Goal: Ask a question

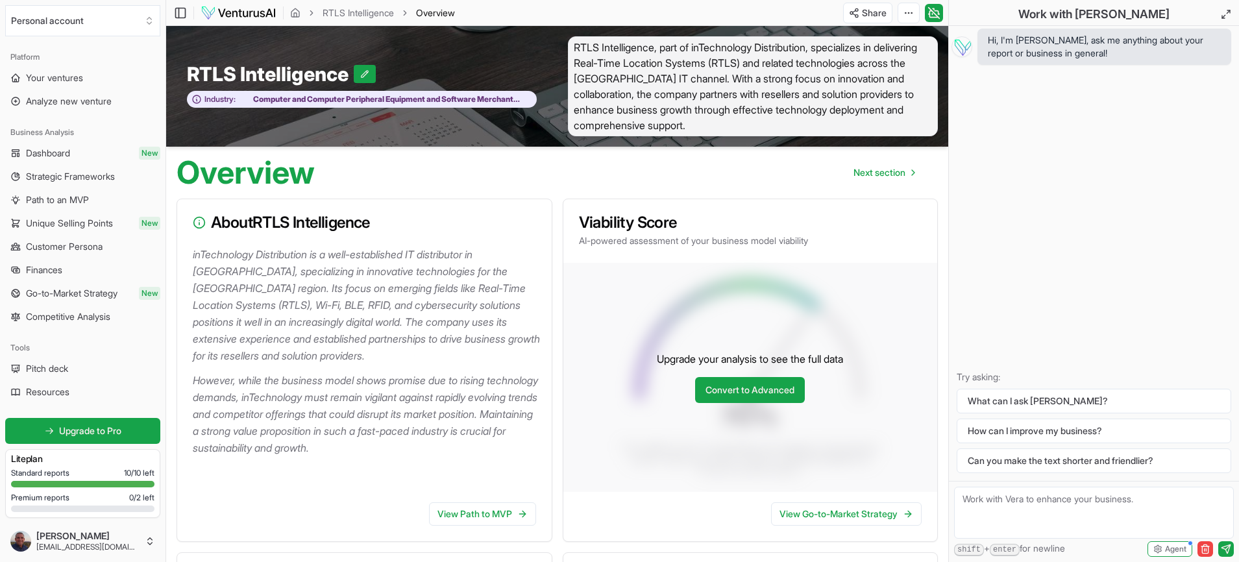
click at [224, 12] on img at bounding box center [239, 13] width 76 height 16
click at [356, 12] on link "RTLS Intelligence" at bounding box center [358, 12] width 71 height 13
click at [296, 11] on icon "breadcrumb" at bounding box center [295, 13] width 10 height 10
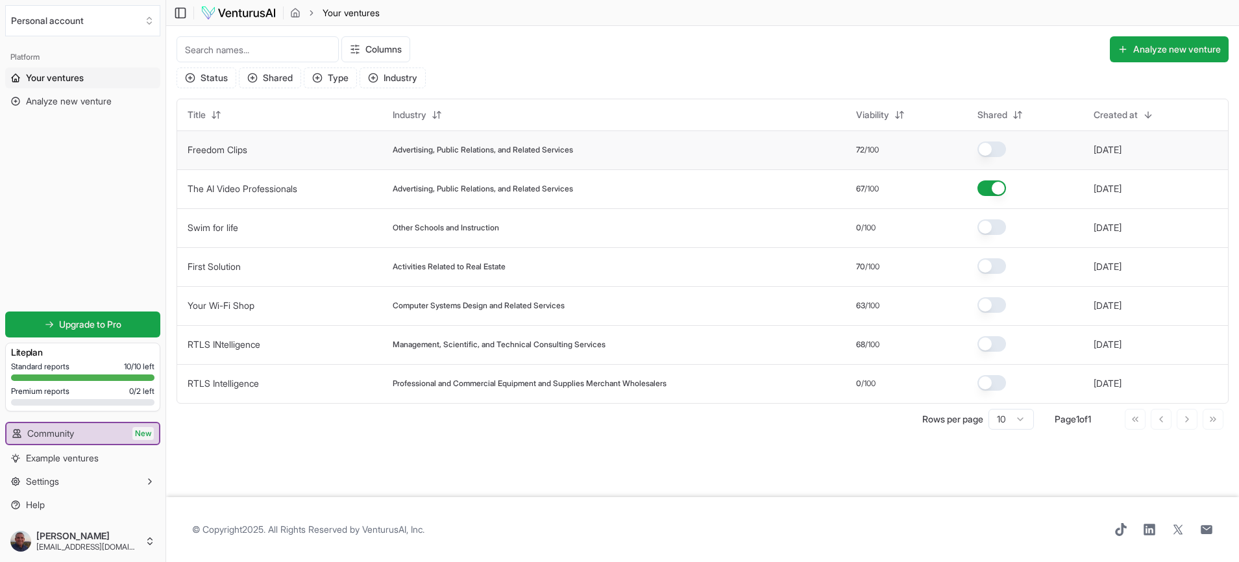
click at [422, 154] on span "Advertising, Public Relations, and Related Services" at bounding box center [483, 150] width 180 height 10
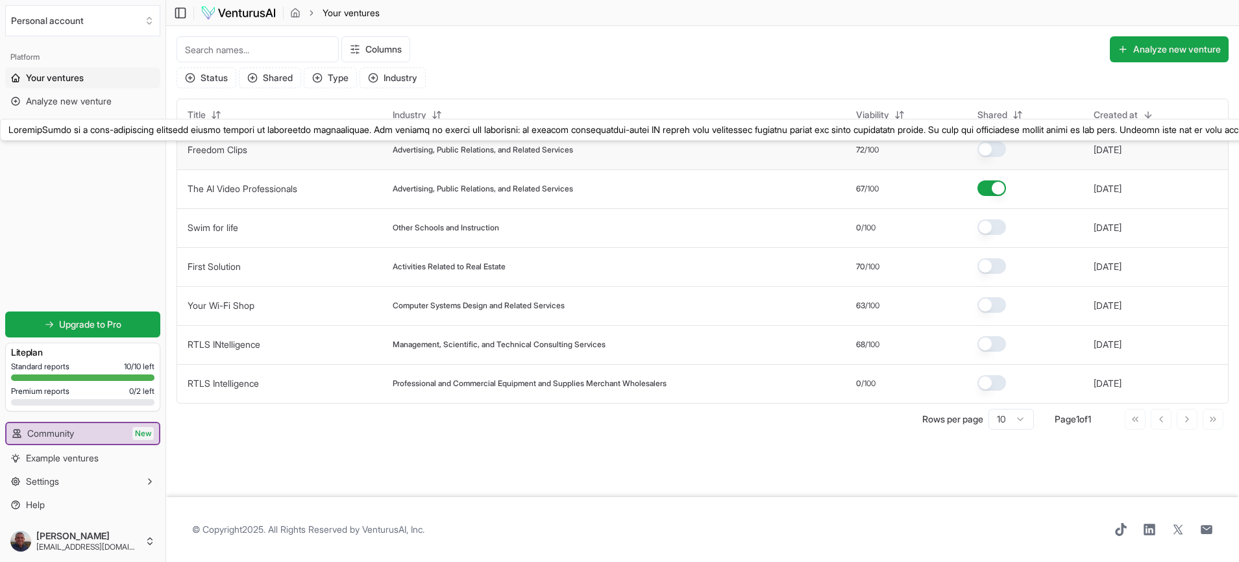
click at [241, 151] on link "Freedom Clips" at bounding box center [218, 149] width 60 height 11
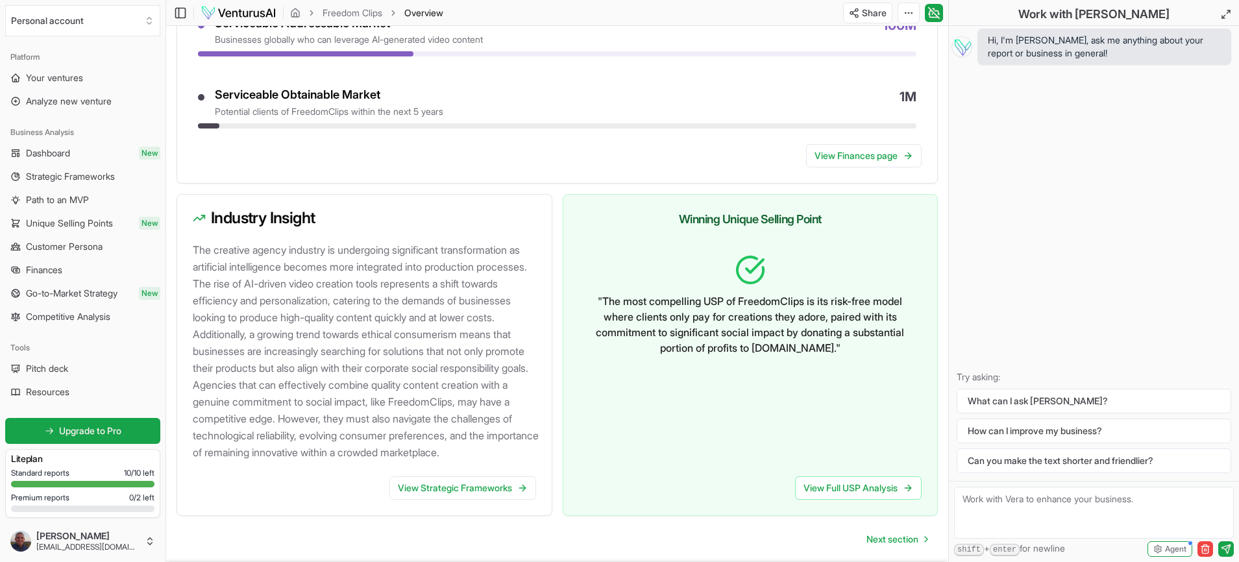
scroll to position [1206, 0]
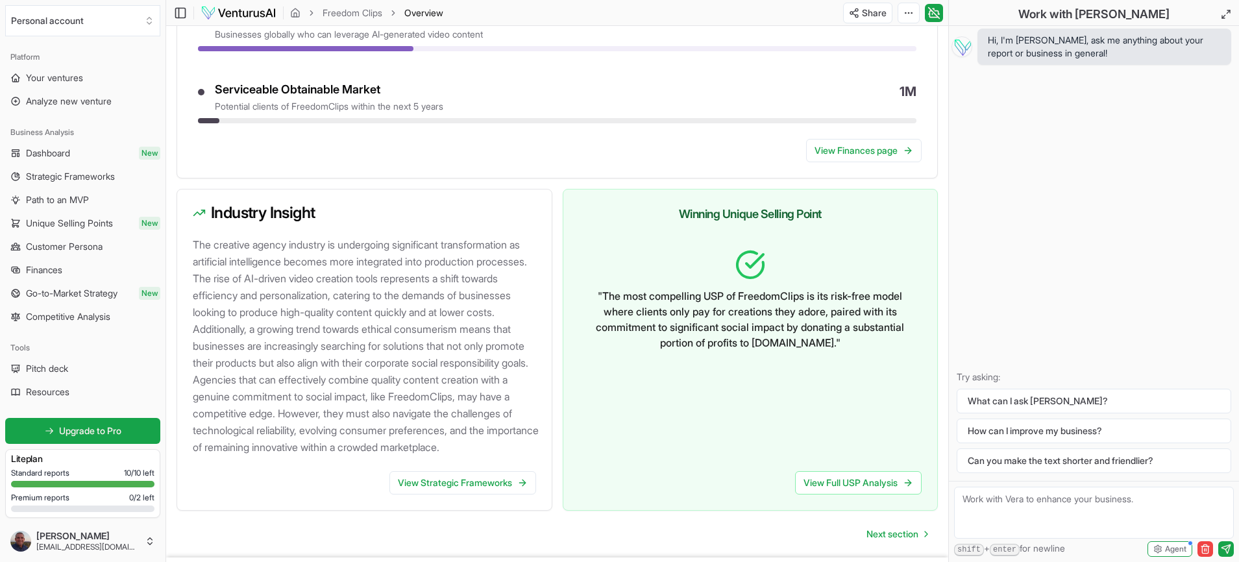
click at [291, 308] on p "The creative agency industry is undergoing significant transformation as artifi…" at bounding box center [367, 345] width 349 height 219
click at [334, 331] on p "The creative agency industry is undergoing significant transformation as artifi…" at bounding box center [367, 345] width 349 height 219
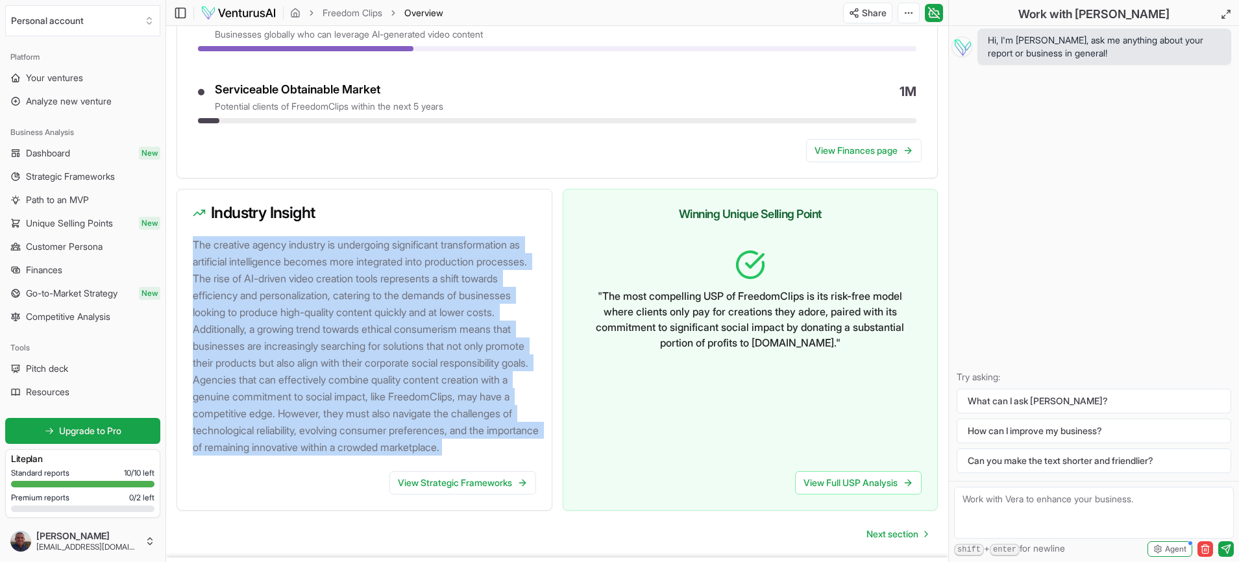
click at [334, 331] on p "The creative agency industry is undergoing significant transformation as artifi…" at bounding box center [367, 345] width 349 height 219
copy p "The creative agency industry is undergoing significant transformation as artifi…"
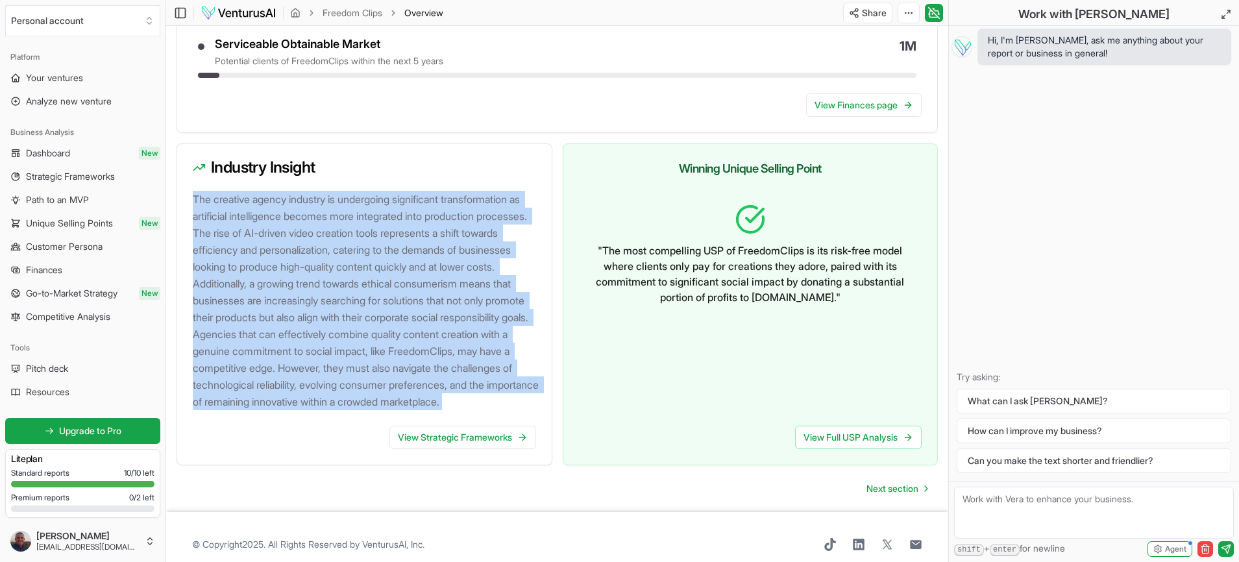
scroll to position [1300, 0]
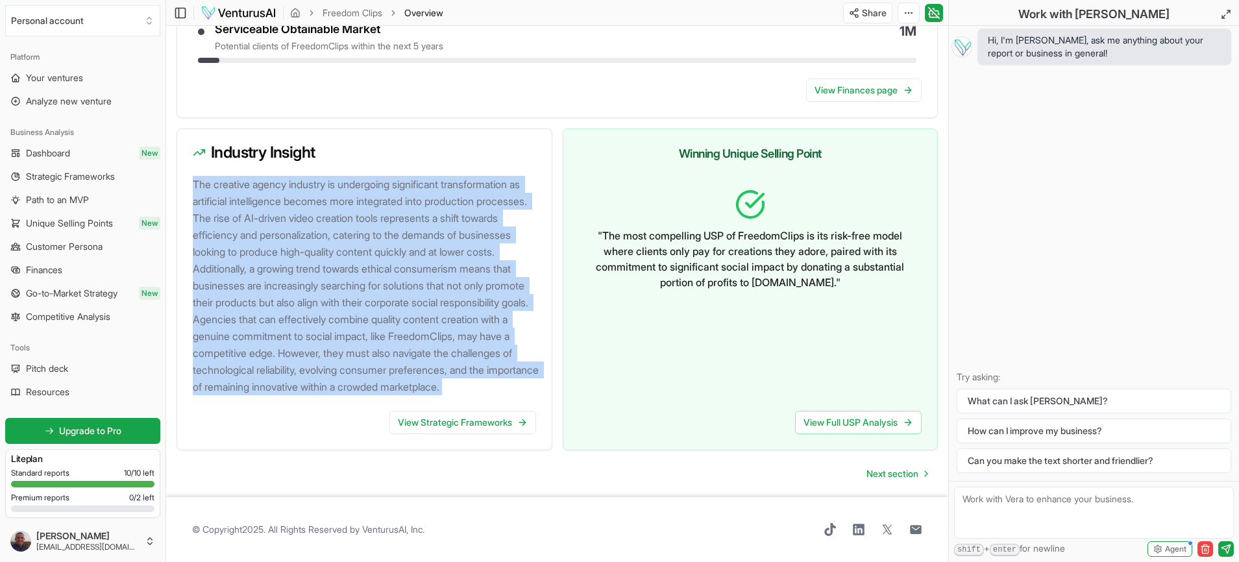
click at [750, 251] on p "" The most compelling USP of FreedomClips is its risk-free model where clients …" at bounding box center [750, 259] width 323 height 62
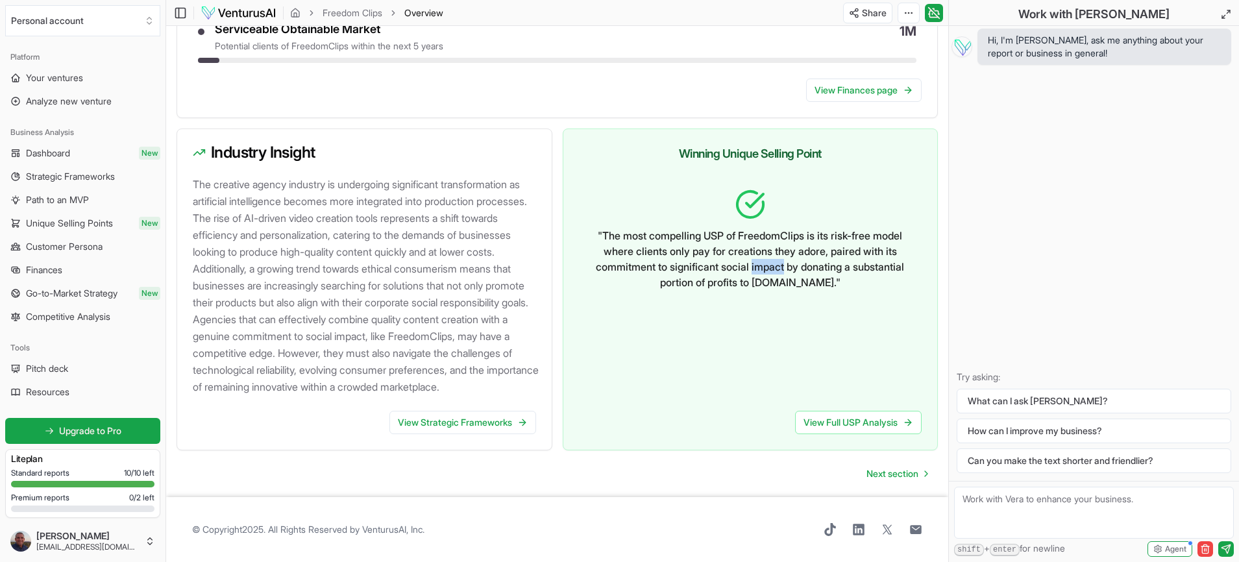
click at [750, 251] on p "" The most compelling USP of FreedomClips is its risk-free model where clients …" at bounding box center [750, 259] width 323 height 62
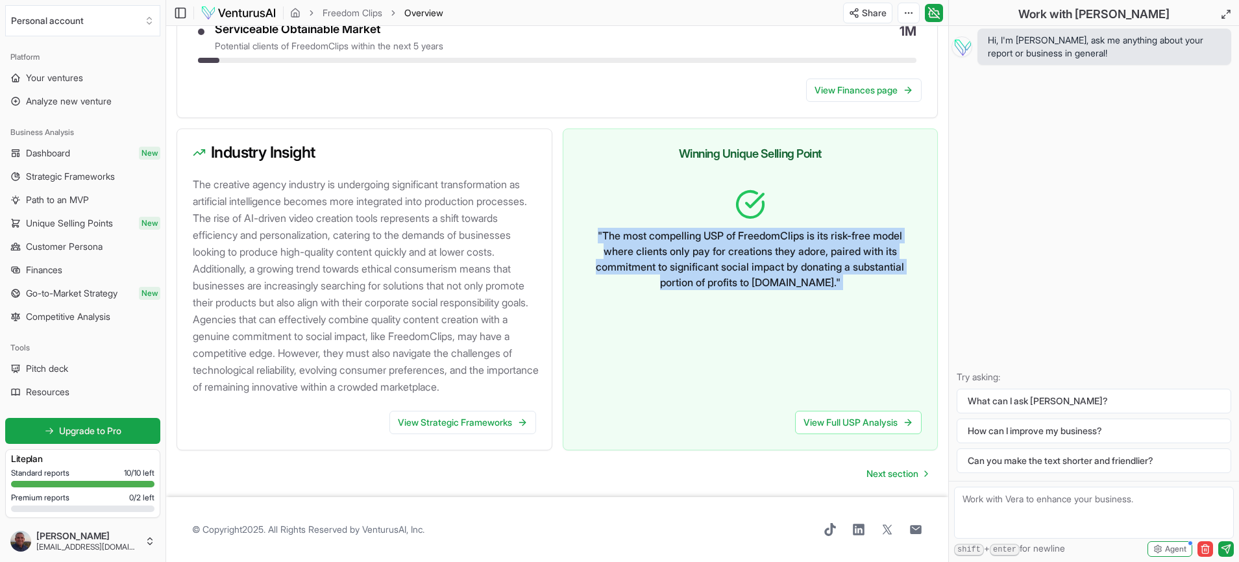
click at [750, 251] on p "" The most compelling USP of FreedomClips is its risk-free model where clients …" at bounding box center [750, 259] width 323 height 62
copy p "" The most compelling USP of FreedomClips is its risk-free model where clients …"
click at [896, 478] on span "Next section" at bounding box center [893, 473] width 52 height 13
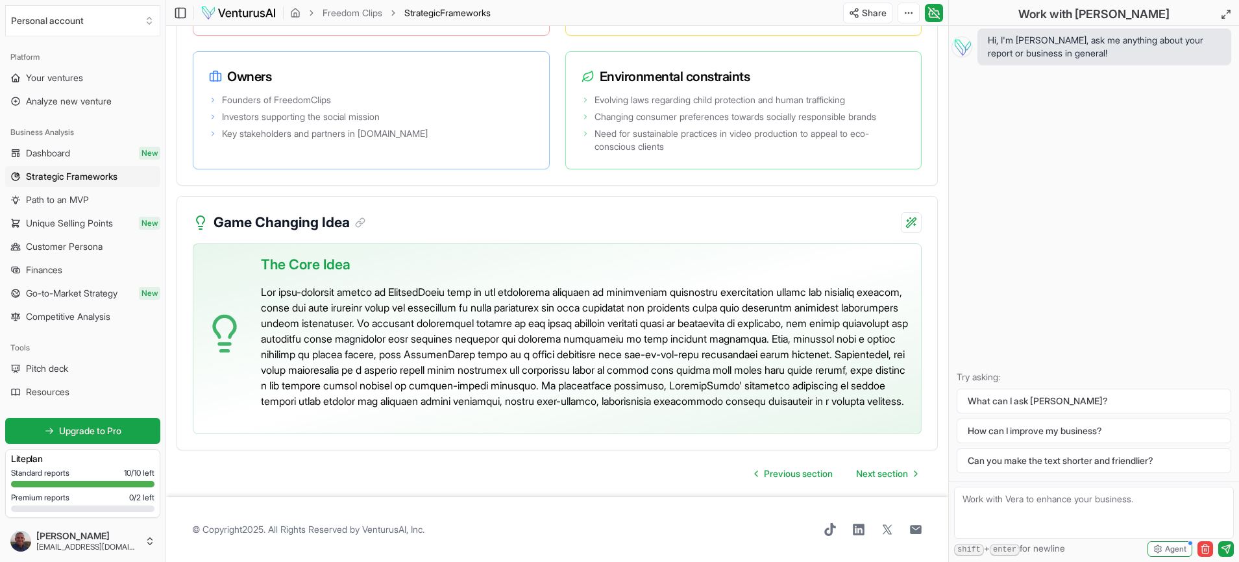
scroll to position [2801, 0]
click at [889, 471] on span "Next section" at bounding box center [882, 473] width 52 height 13
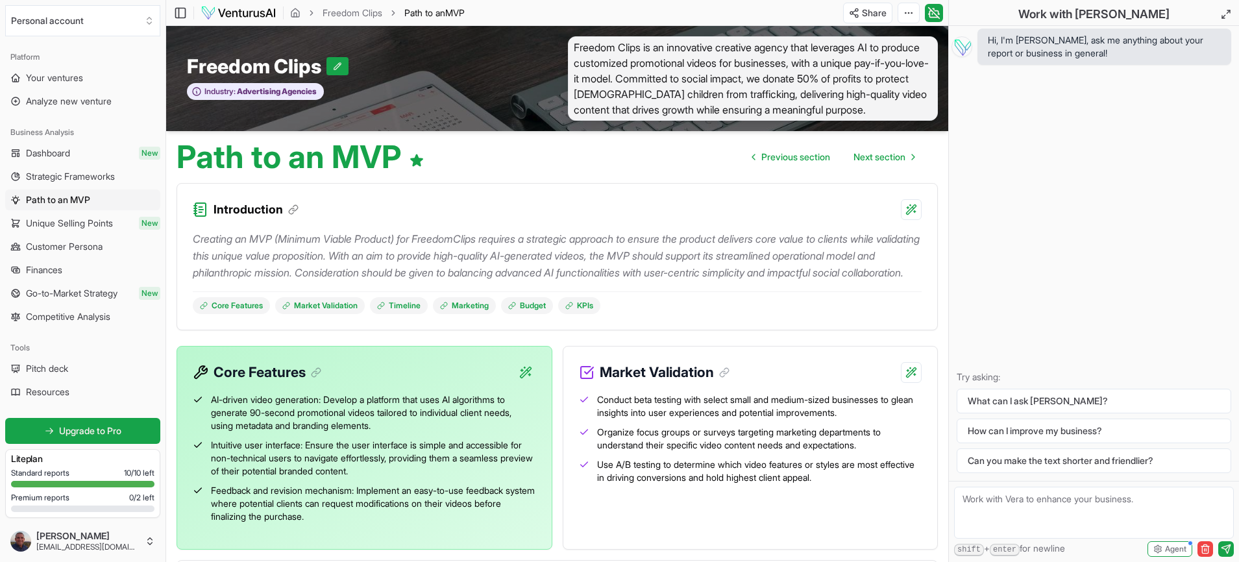
click at [1021, 510] on textarea at bounding box center [1094, 513] width 280 height 52
type textarea "What are our key topics"
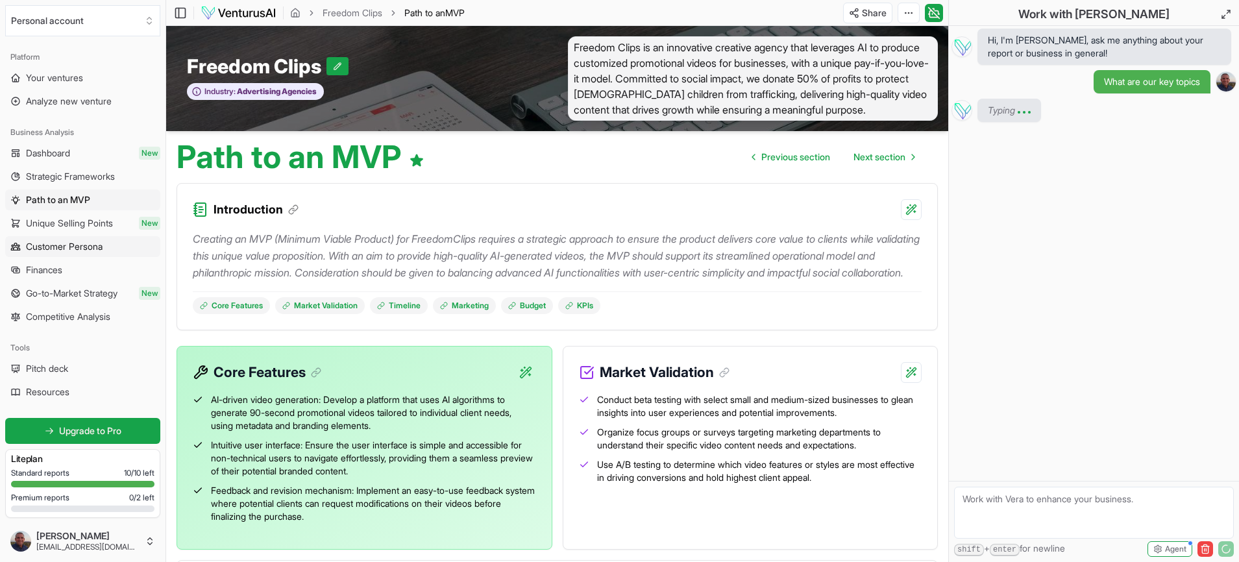
scroll to position [2, 0]
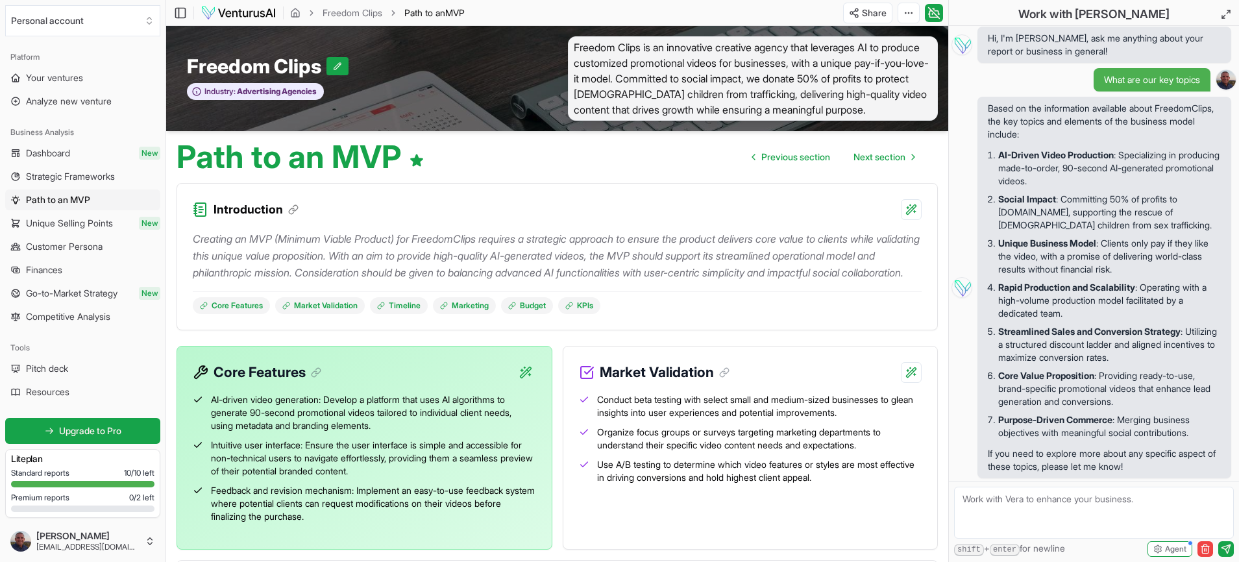
click at [1045, 153] on strong "AI-Driven Video Production" at bounding box center [1056, 154] width 116 height 11
drag, startPoint x: 1118, startPoint y: 155, endPoint x: 998, endPoint y: 158, distance: 119.5
click at [998, 158] on strong "AI-Driven Video Production" at bounding box center [1056, 154] width 116 height 11
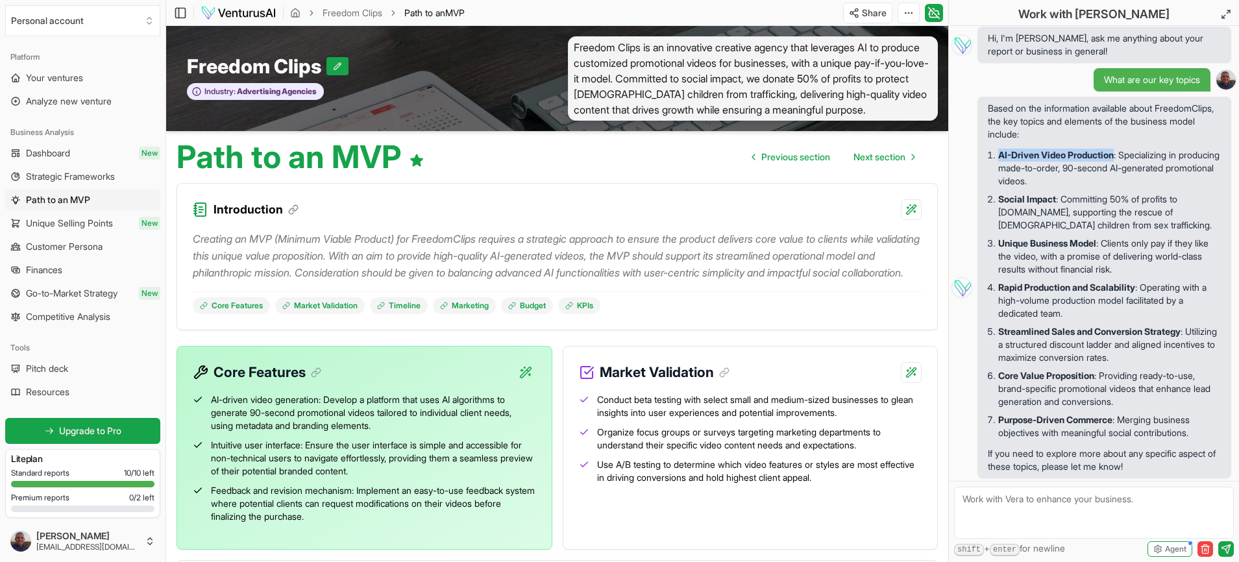
copy strong "AI-Driven Video Production"
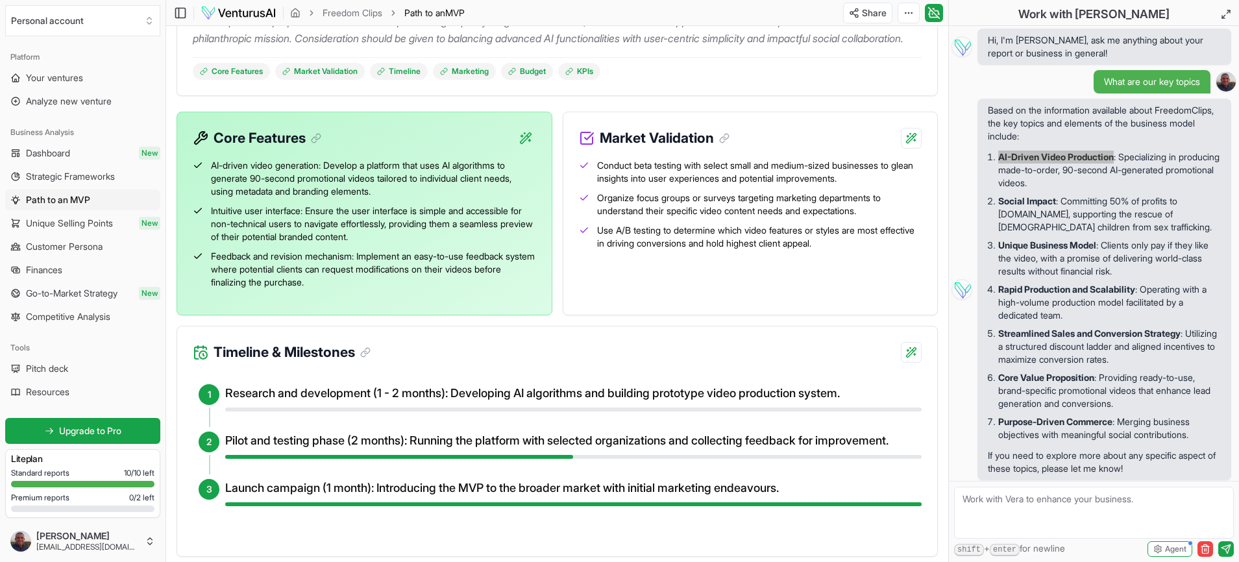
scroll to position [211, 0]
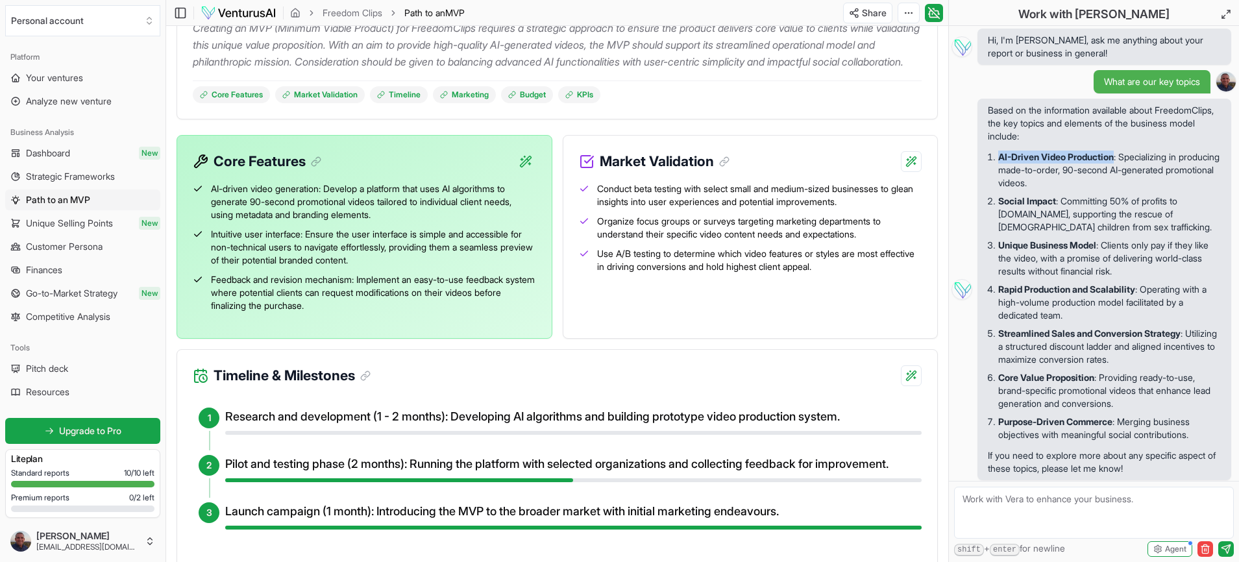
click at [980, 504] on textarea at bounding box center [1094, 513] width 280 height 52
paste textarea "Content Focus Areas These include main topics, calendar-based topics and keywor…"
type textarea "Create Content Focus Areas These include main topics, calendar-based topics and…"
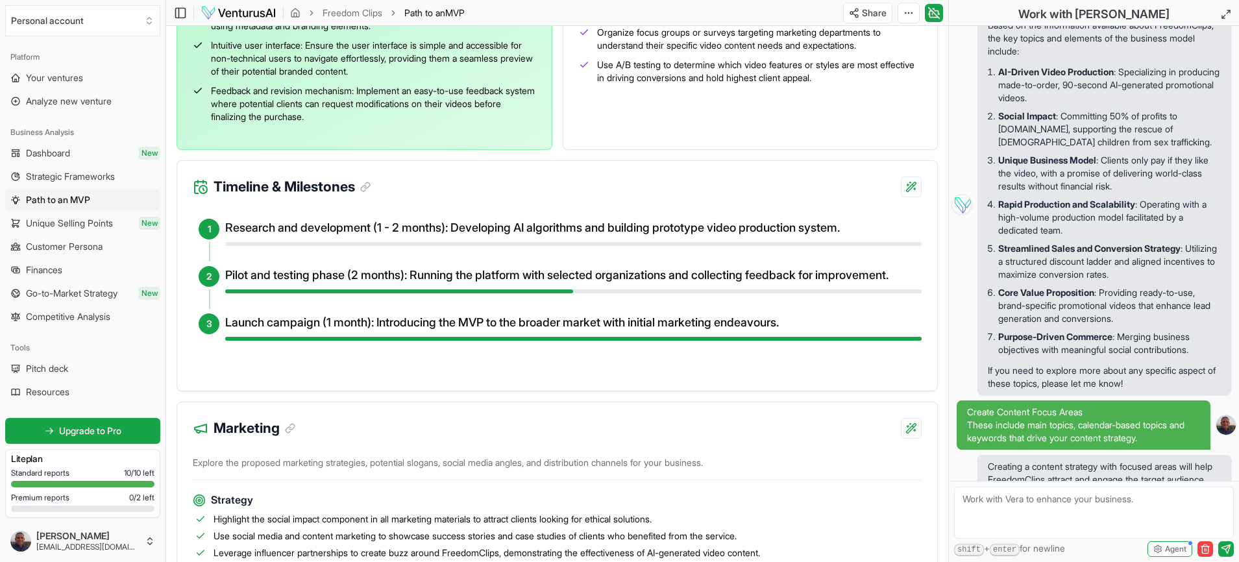
scroll to position [1113, 0]
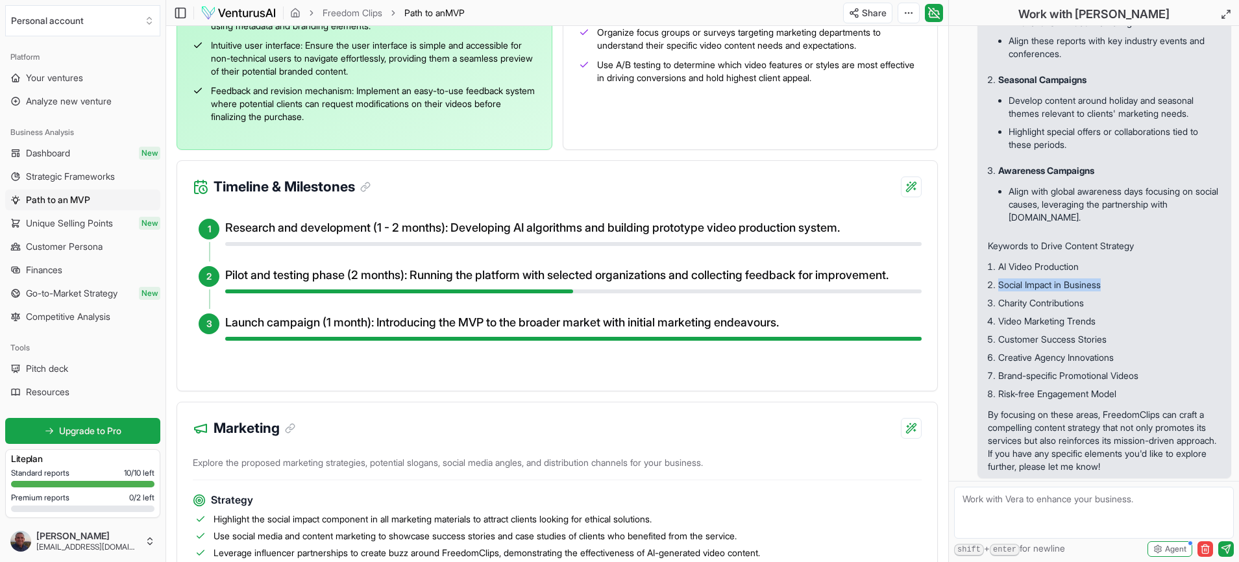
drag, startPoint x: 1101, startPoint y: 284, endPoint x: 998, endPoint y: 281, distance: 102.6
click at [998, 282] on li "Social Impact in Business" at bounding box center [1109, 285] width 223 height 18
click at [997, 504] on textarea at bounding box center [1094, 513] width 280 height 52
click at [1040, 283] on li "Social Impact in Business" at bounding box center [1109, 285] width 223 height 18
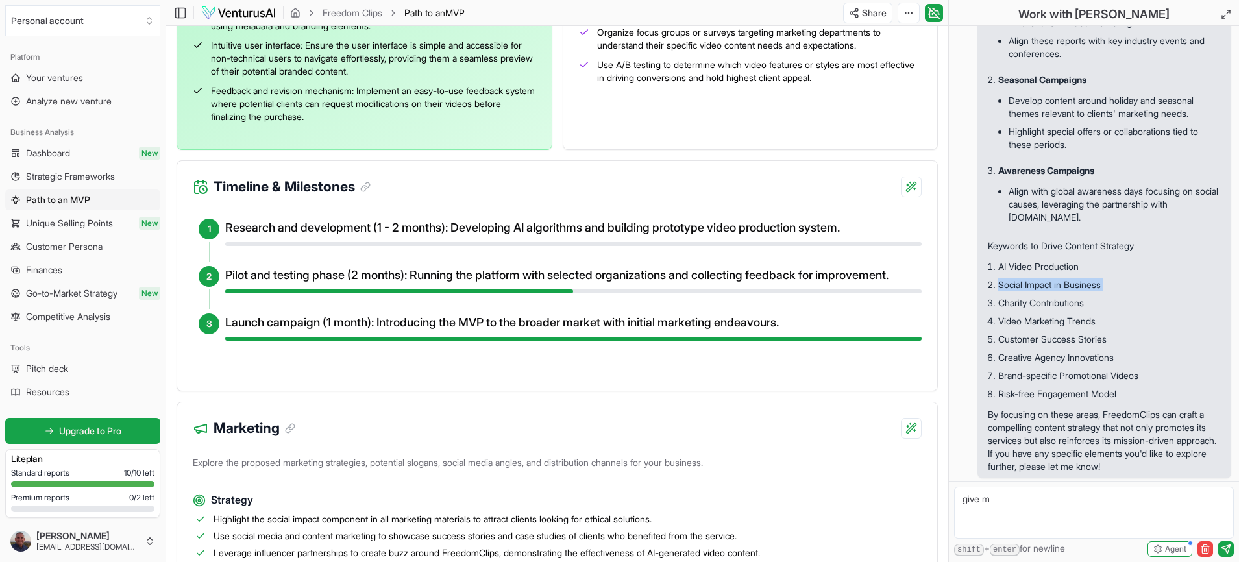
click at [1040, 283] on li "Social Impact in Business" at bounding box center [1109, 285] width 223 height 18
copy li "Social Impact in Business"
click at [1019, 301] on li "Charity Contributions" at bounding box center [1109, 303] width 223 height 18
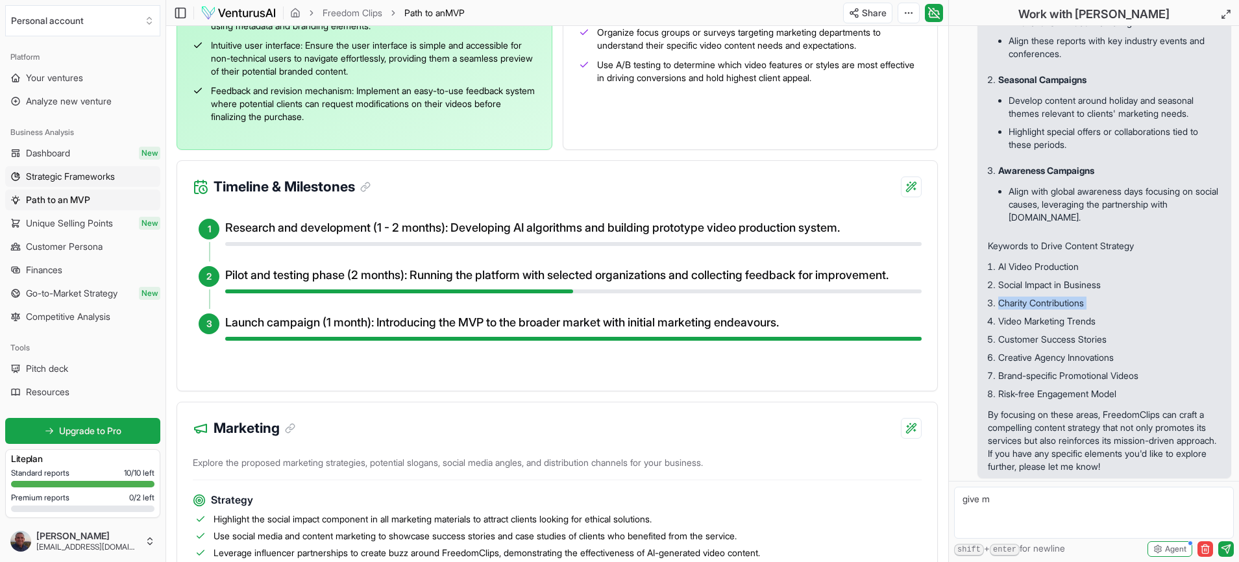
copy li "Charity Contributions"
click at [1056, 320] on li "Video Marketing Trends" at bounding box center [1109, 321] width 223 height 18
copy li "Video Marketing Trends"
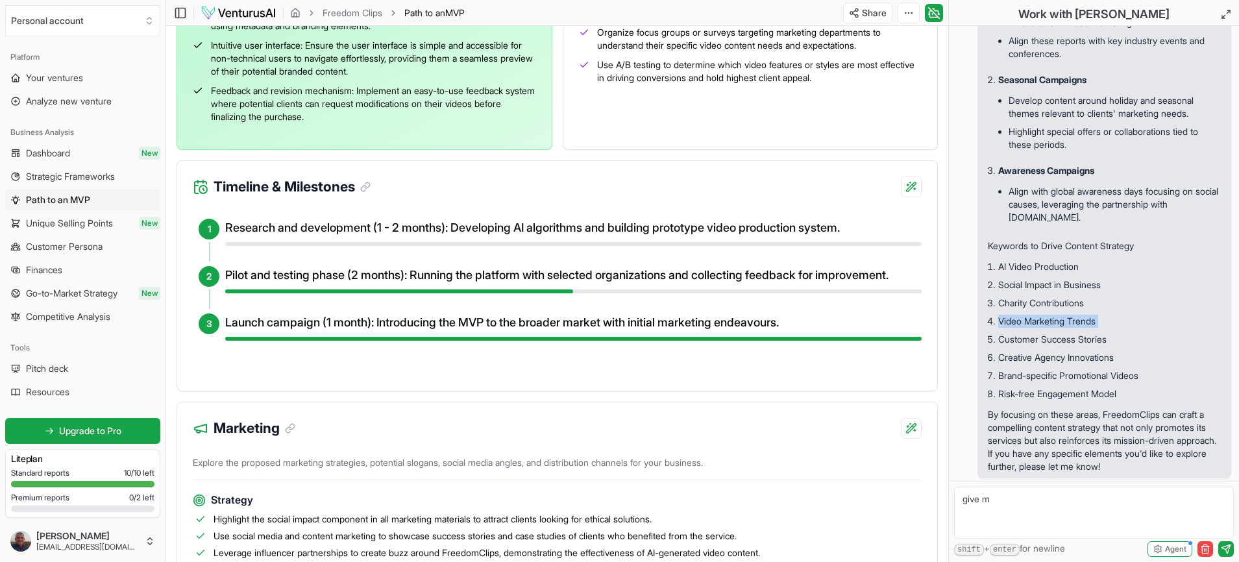
click at [1032, 357] on li "Creative Agency Innovations" at bounding box center [1109, 358] width 223 height 18
copy li "Creative Agency Innovations"
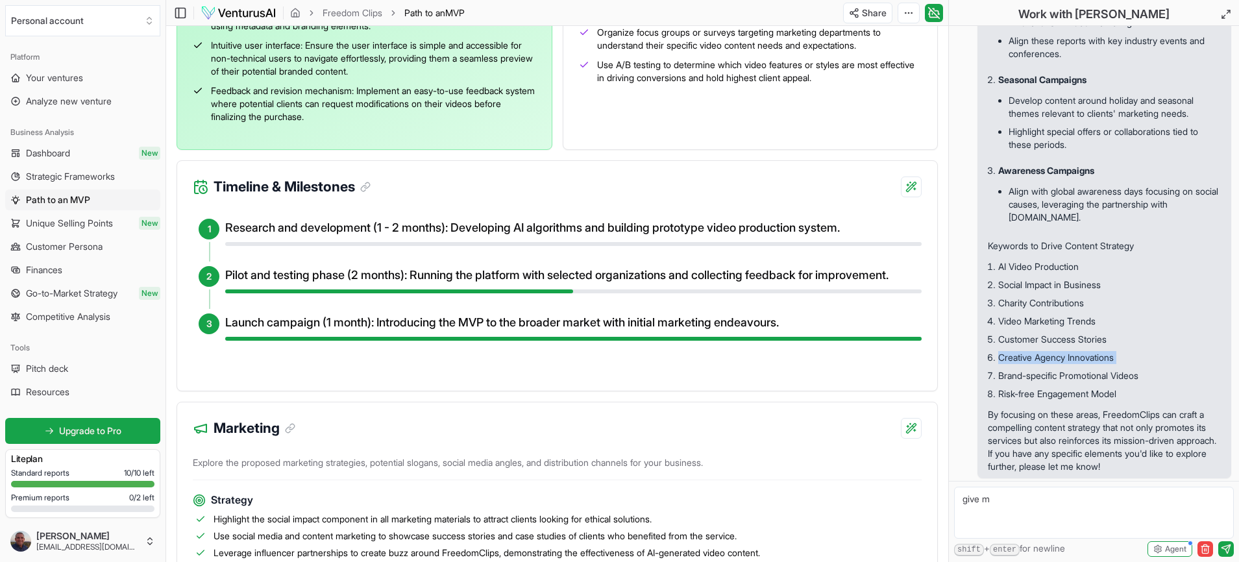
click at [1066, 375] on li "Brand-specific Promotional Videos" at bounding box center [1109, 376] width 223 height 18
copy li "Brand-specific Promotional Videos"
click at [1043, 393] on li "Risk-free Engagement Model" at bounding box center [1109, 394] width 223 height 18
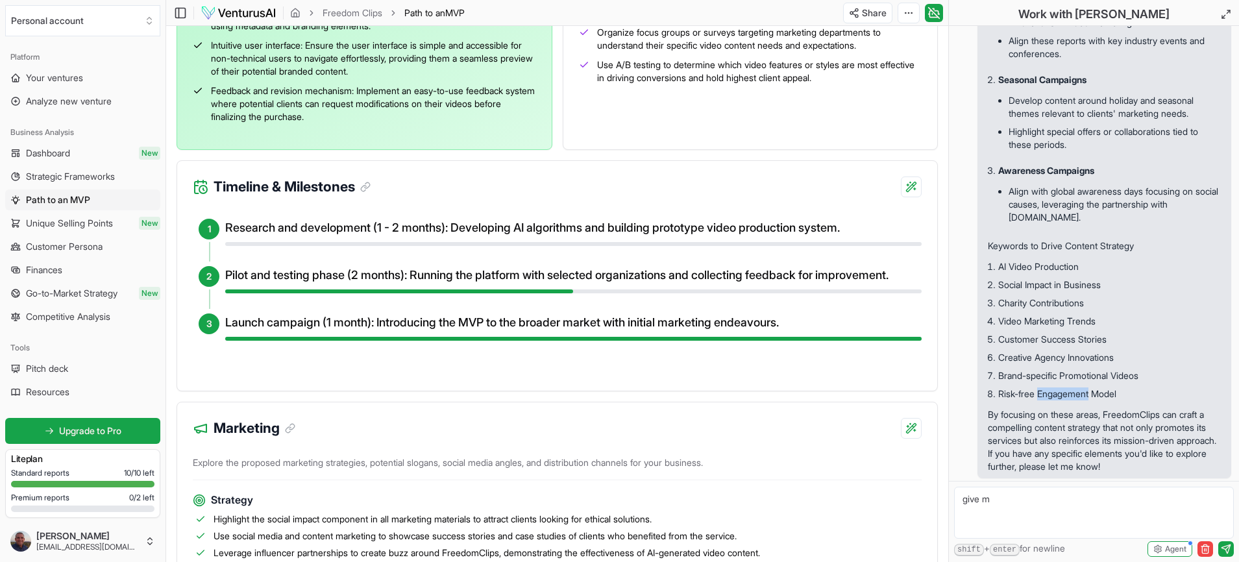
click at [1043, 393] on li "Risk-free Engagement Model" at bounding box center [1109, 394] width 223 height 18
copy li "Risk-free Engagement Model"
click at [1047, 391] on li "Risk-free Engagement Model" at bounding box center [1109, 394] width 223 height 18
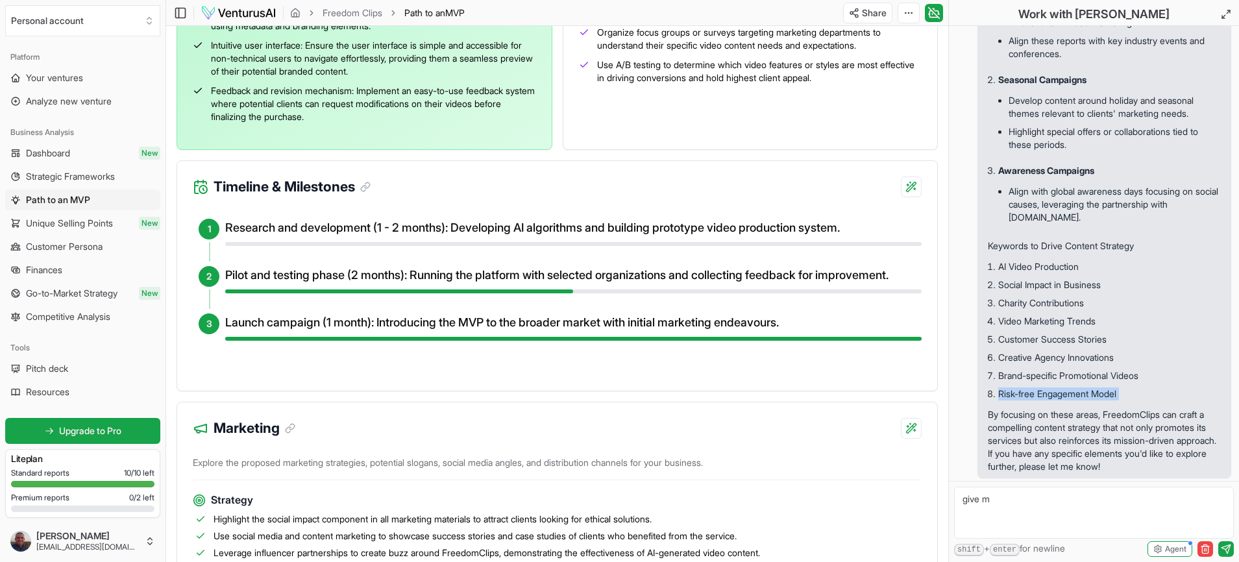
click at [1047, 391] on li "Risk-free Engagement Model" at bounding box center [1109, 394] width 223 height 18
copy li "Risk-free Engagement Model"
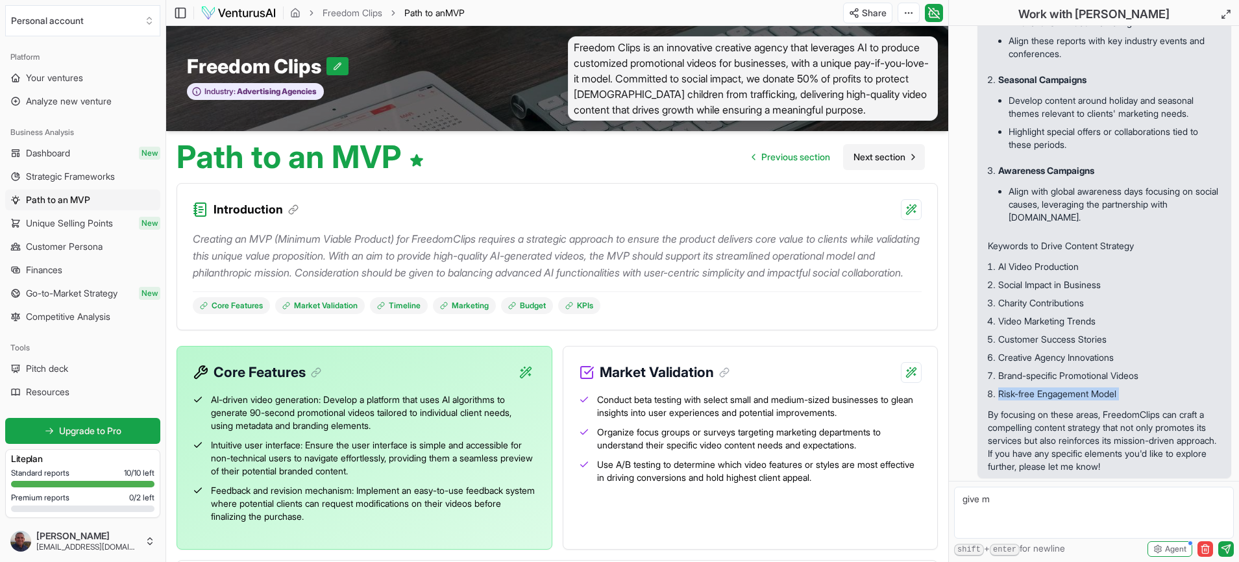
click at [880, 157] on span "Next section" at bounding box center [880, 157] width 52 height 13
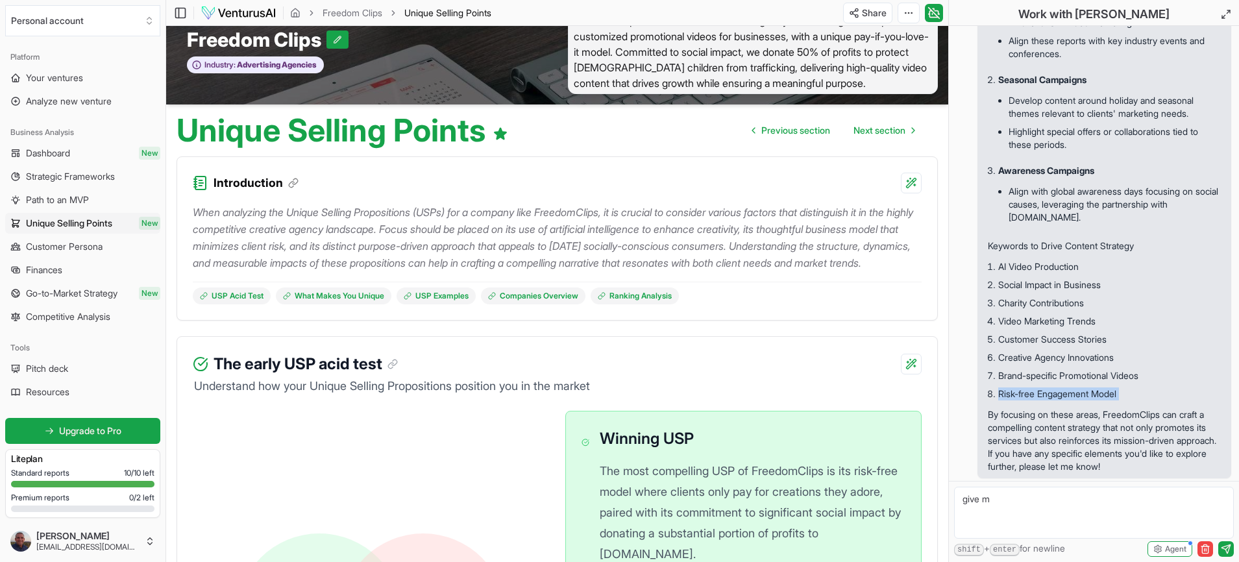
scroll to position [27, 0]
click at [544, 234] on p "When analyzing the Unique Selling Propositions (USPs) for a company like Freedo…" at bounding box center [557, 237] width 729 height 68
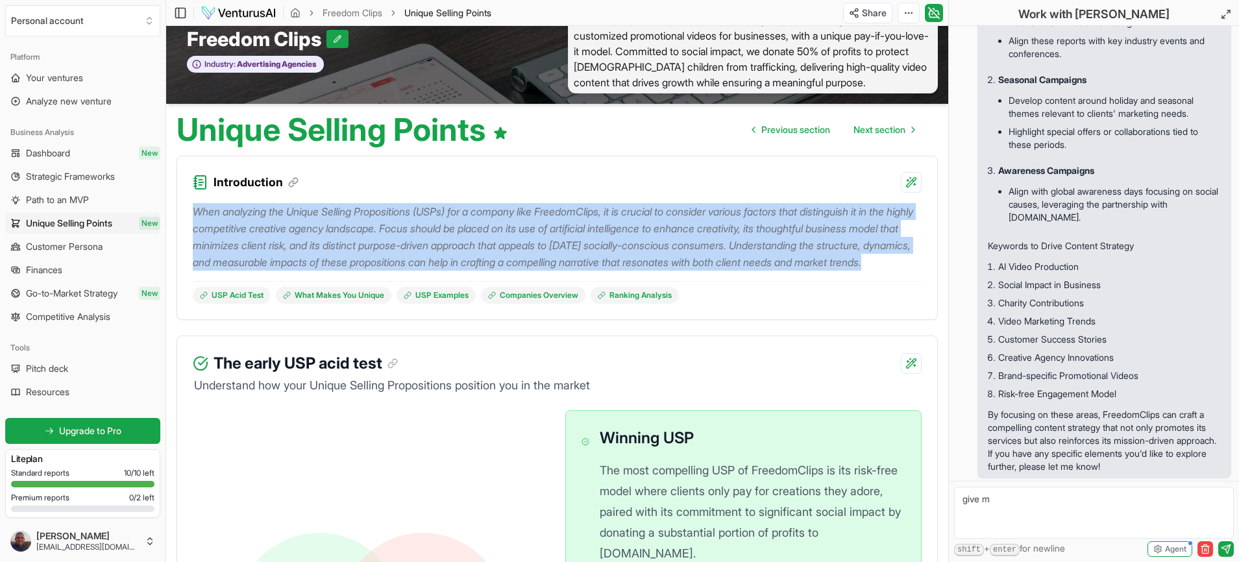
click at [544, 234] on p "When analyzing the Unique Selling Propositions (USPs) for a company like Freedo…" at bounding box center [557, 237] width 729 height 68
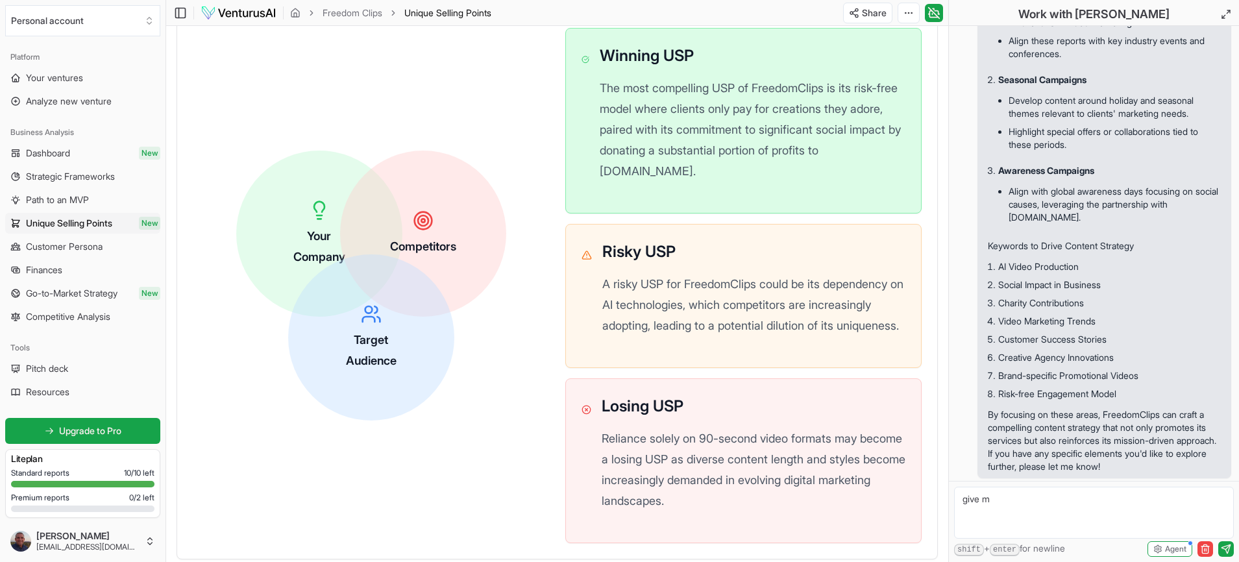
scroll to position [412, 0]
click at [1006, 508] on textarea "give m" at bounding box center [1094, 513] width 280 height 52
type textarea "What is the best target audiance"
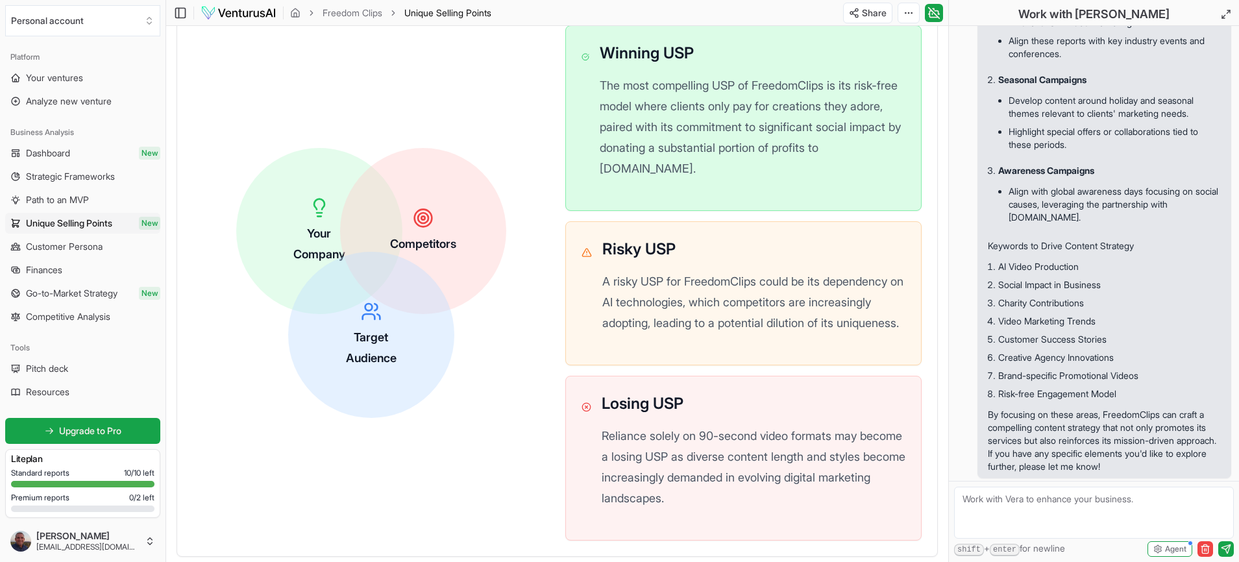
scroll to position [1171, 0]
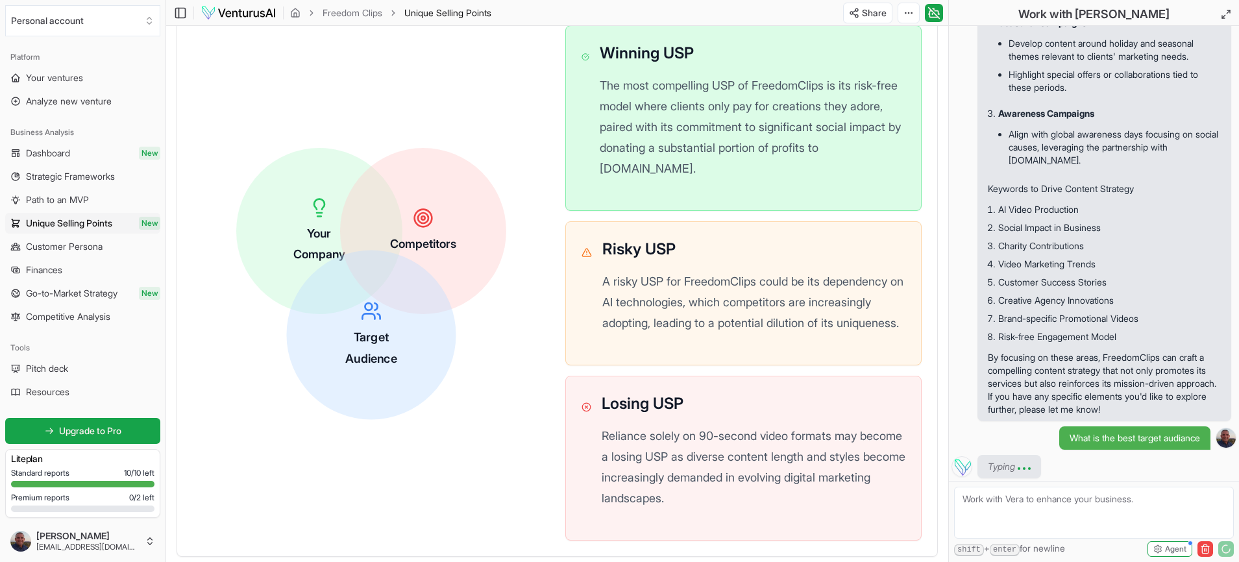
click at [367, 365] on span "Target Audience" at bounding box center [371, 347] width 52 height 35
click at [366, 322] on icon at bounding box center [370, 311] width 21 height 21
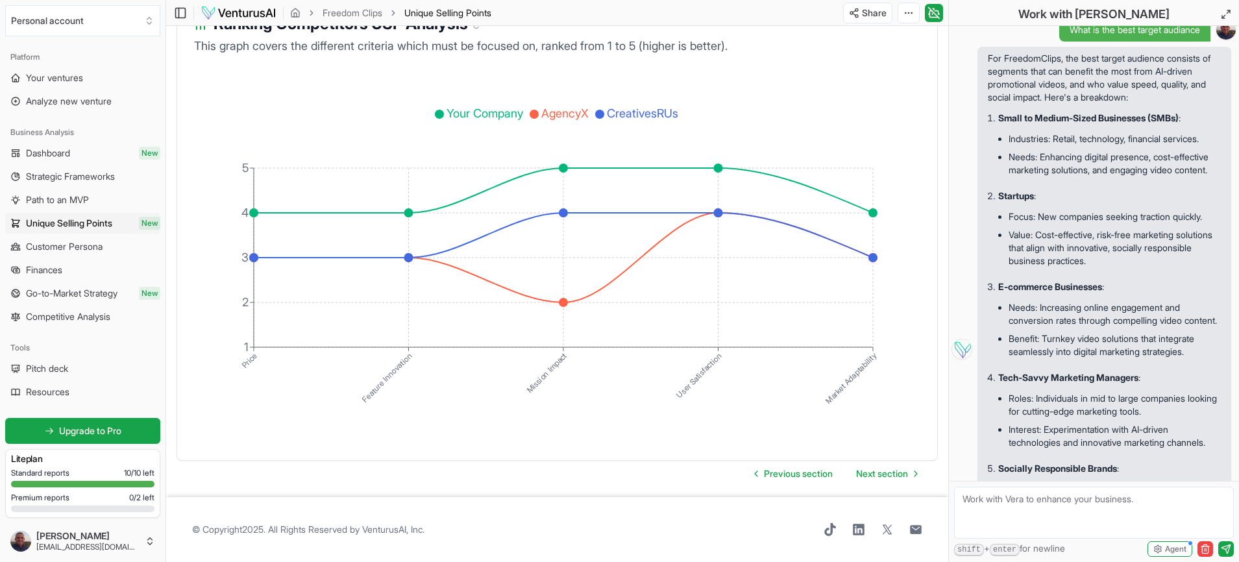
scroll to position [1552, 0]
click at [1052, 125] on strong "Small to Medium-Sized Businesses (SMBs)" at bounding box center [1088, 119] width 180 height 11
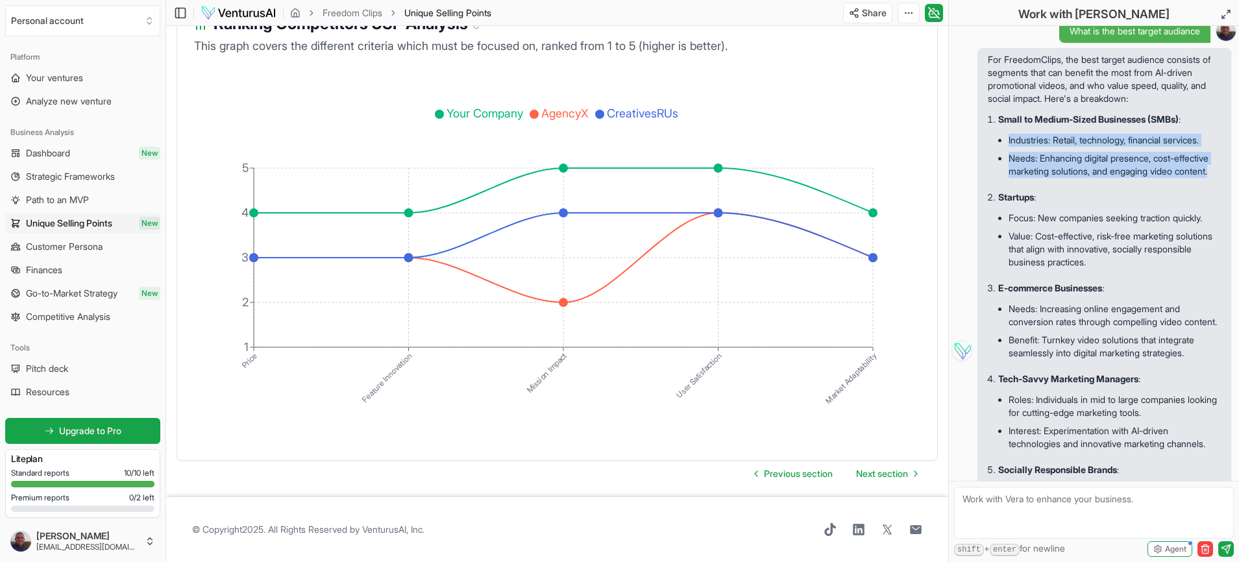
drag, startPoint x: 1009, startPoint y: 164, endPoint x: 1080, endPoint y: 204, distance: 82.0
click at [1080, 186] on ul "Industries: Retail, technology, financial services. Needs: Enhancing digital pr…" at bounding box center [1109, 156] width 223 height 60
